Goal: Find specific page/section: Find specific page/section

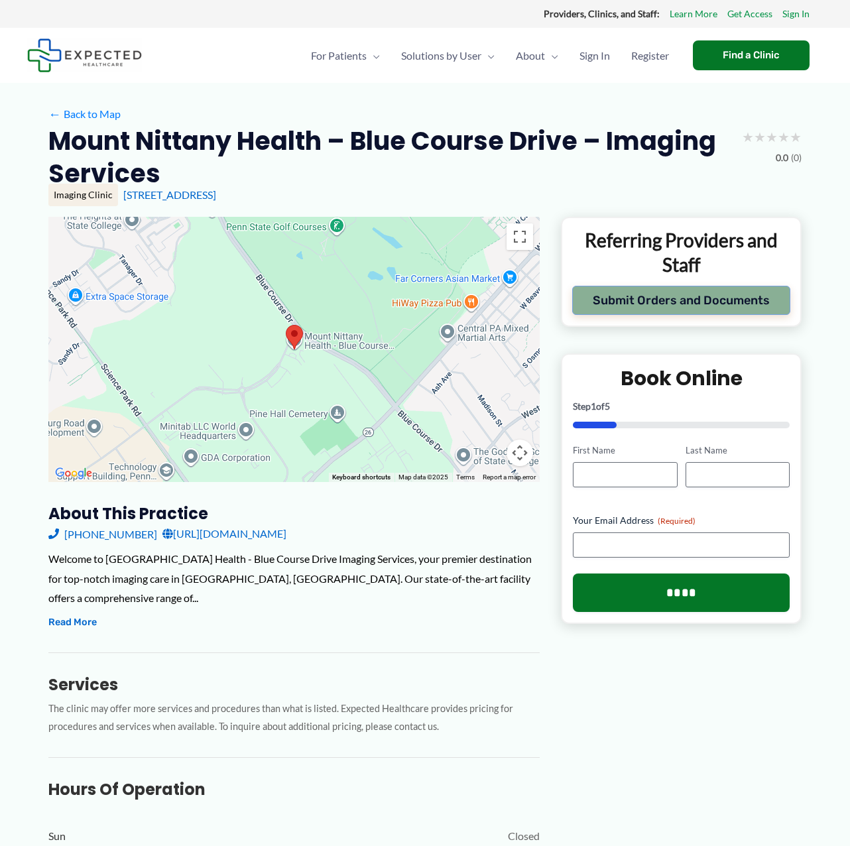
click at [685, 301] on button "Submit Orders and Documents" at bounding box center [681, 300] width 218 height 29
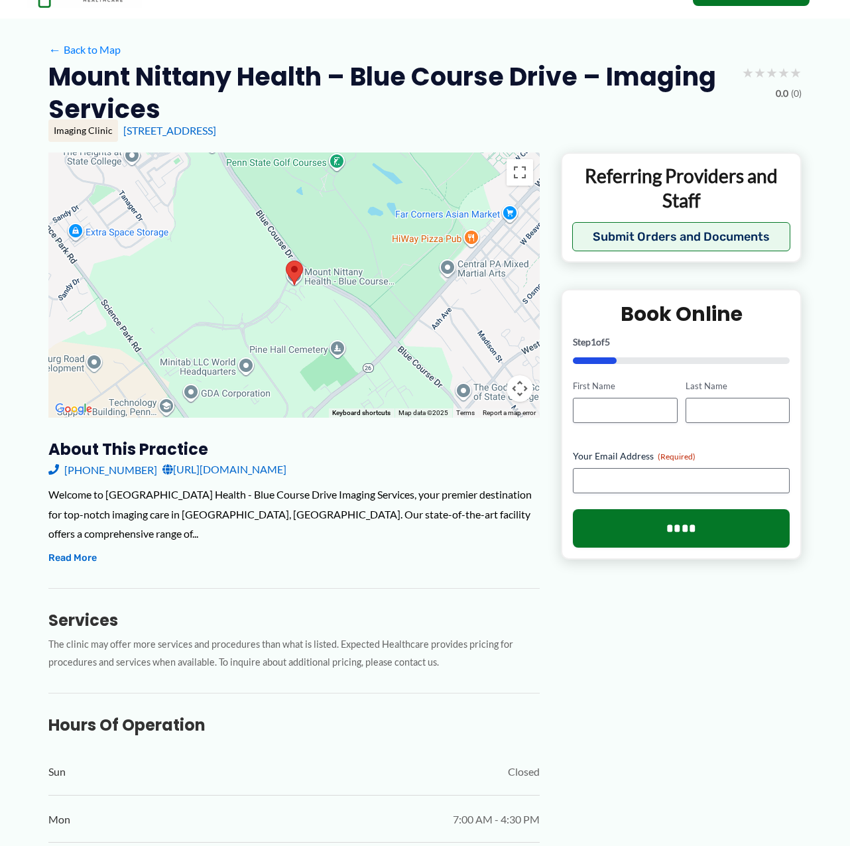
scroll to position [66, 0]
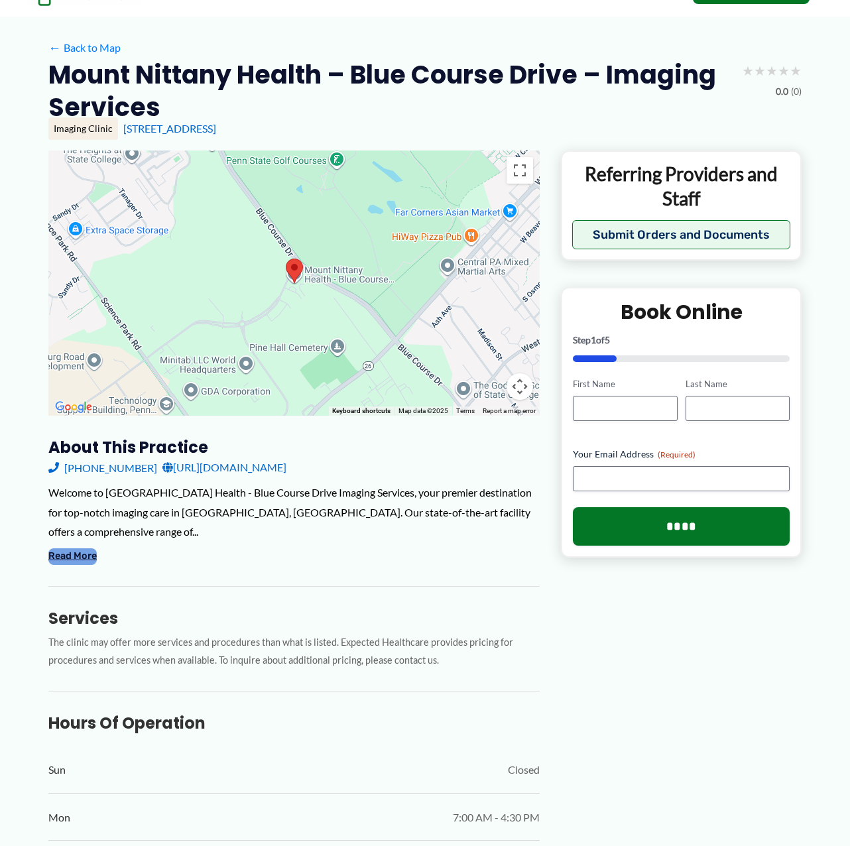
click at [93, 548] on button "Read More" at bounding box center [72, 556] width 48 height 16
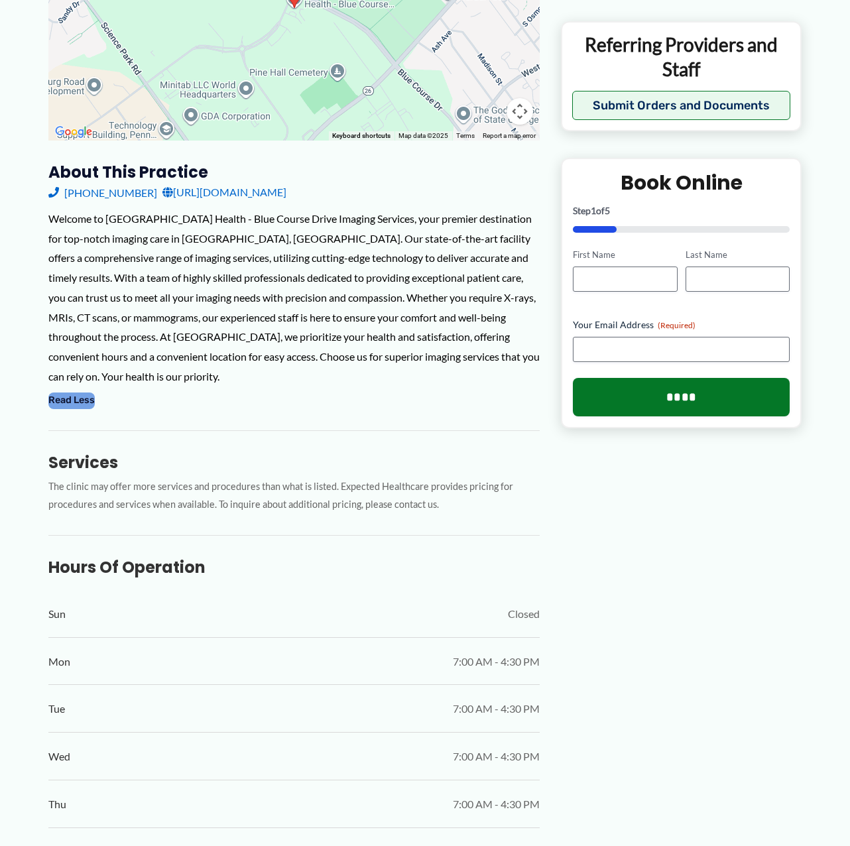
scroll to position [398, 0]
